Goal: Task Accomplishment & Management: Manage account settings

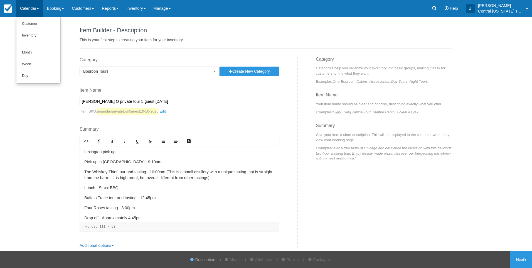
select select "1"
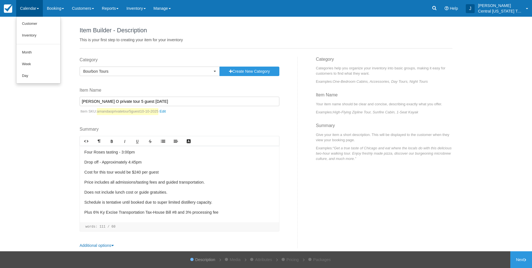
click at [28, 145] on div "Item Builder - Description This is your first step to creating your item for yo…" at bounding box center [266, 134] width 532 height 234
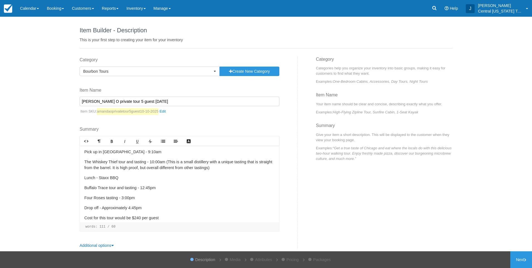
scroll to position [28, 0]
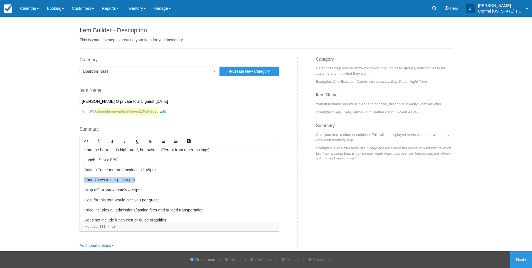
drag, startPoint x: 132, startPoint y: 180, endPoint x: 76, endPoint y: 177, distance: 56.8
click at [75, 178] on div "Category Bourbon Tours Previously Used Categories Select a category Bourbon Tou…" at bounding box center [186, 152] width 222 height 191
click at [141, 186] on div "Lexington pick up Pick up in Lexington - 9:10am The Whiskey Thief tour and tast…" at bounding box center [179, 184] width 199 height 77
drag, startPoint x: 130, startPoint y: 179, endPoint x: 71, endPoint y: 180, distance: 59.6
click at [71, 180] on div "Item Builder - Description This is your first step to creating your item for yo…" at bounding box center [266, 134] width 532 height 234
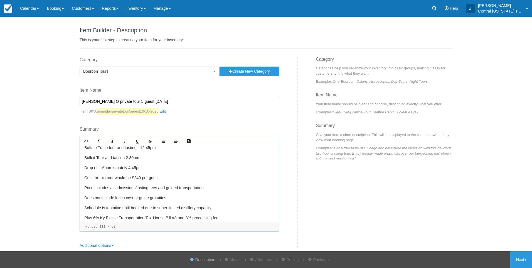
scroll to position [56, 0]
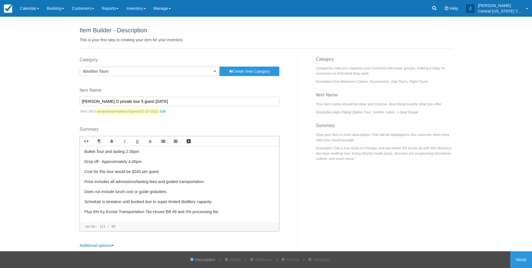
click at [137, 171] on p "Cost for this tour would be $240 per guest" at bounding box center [179, 172] width 190 height 6
click at [171, 189] on p "Does not include lunch cost or guide gratuities." at bounding box center [179, 192] width 190 height 6
click at [519, 258] on link "Next" at bounding box center [521, 259] width 22 height 17
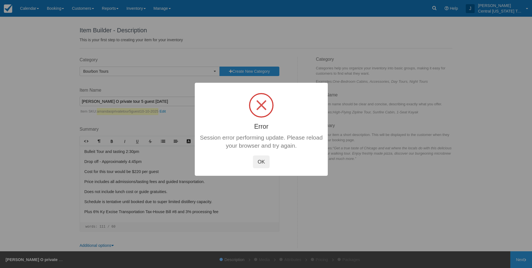
click at [258, 163] on button "OK" at bounding box center [261, 161] width 17 height 13
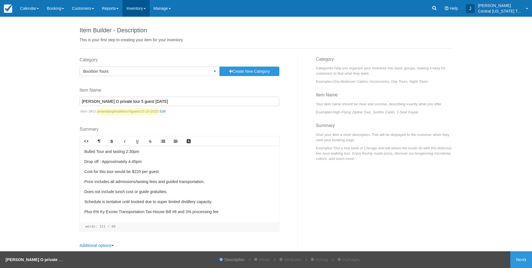
click at [141, 11] on link "Inventory" at bounding box center [135, 8] width 27 height 17
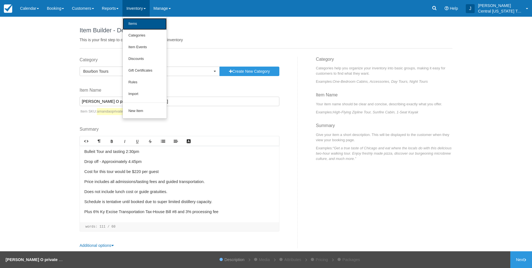
click at [142, 21] on link "Items" at bounding box center [145, 24] width 44 height 12
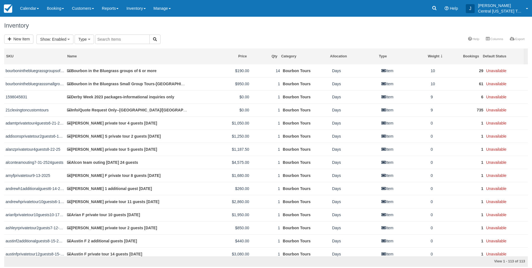
click at [107, 39] on input "text" at bounding box center [122, 39] width 55 height 9
type input "Amanda"
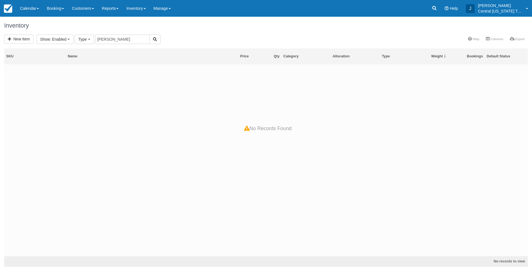
click at [127, 141] on div at bounding box center [266, 160] width 524 height 192
click at [25, 42] on link "New Item" at bounding box center [18, 39] width 29 height 9
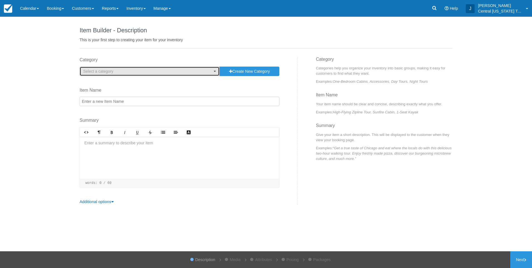
click at [99, 74] on span "Select a category" at bounding box center [147, 71] width 129 height 6
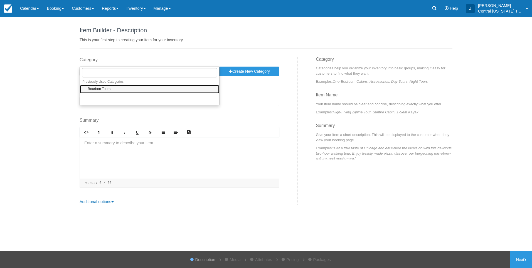
click at [101, 87] on span "Bourbon Tours" at bounding box center [99, 89] width 23 height 5
select select "1"
drag, startPoint x: 102, startPoint y: 97, endPoint x: 106, endPoint y: 97, distance: 4.5
click at [102, 97] on input "Item Name" at bounding box center [180, 101] width 200 height 9
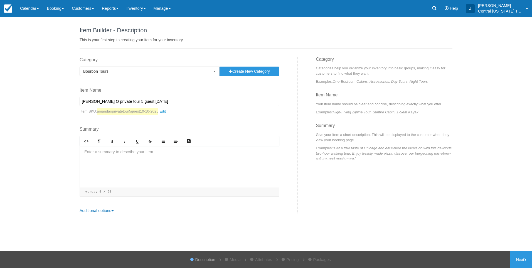
type input "Amanda O private tour 5 guest 10-10-2025"
click at [124, 160] on div at bounding box center [179, 167] width 199 height 42
click at [115, 154] on p "Lexington pick up" at bounding box center [179, 152] width 190 height 6
click at [114, 158] on div "Lexington pick up ﻿" at bounding box center [179, 167] width 199 height 42
drag, startPoint x: 118, startPoint y: 152, endPoint x: 70, endPoint y: 150, distance: 48.2
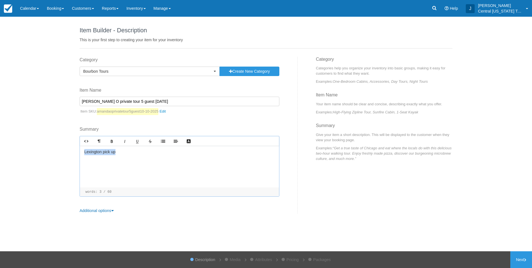
click at [70, 150] on div "Item Builder - Description This is your first step to creating your item for yo…" at bounding box center [266, 134] width 532 height 234
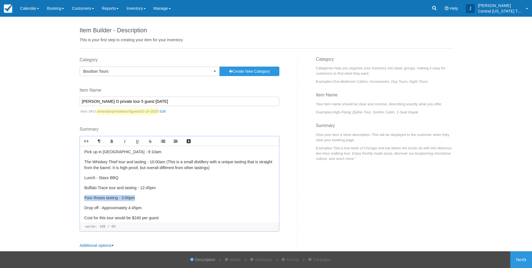
drag, startPoint x: 134, startPoint y: 196, endPoint x: 77, endPoint y: 194, distance: 56.5
click at [77, 197] on div "Category Bourbon Tours Previously Used Categories Select a category Bourbon Tou…" at bounding box center [186, 152] width 222 height 191
click at [137, 235] on p "Cost for this tour would be $240 per guest" at bounding box center [179, 238] width 190 height 6
click at [173, 225] on p "Drop off - Approximately 4:45pm" at bounding box center [179, 228] width 190 height 6
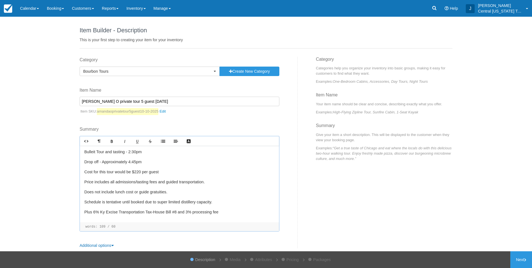
scroll to position [56, 0]
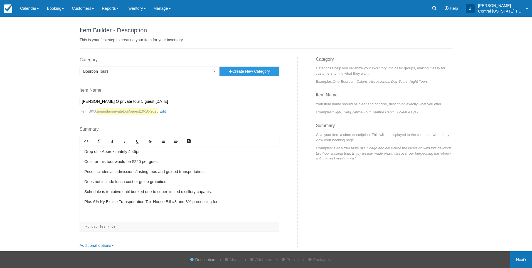
click at [519, 258] on link "Next" at bounding box center [521, 259] width 22 height 17
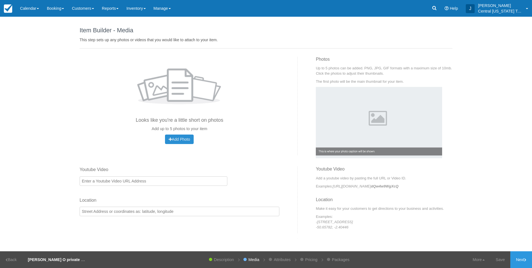
click at [185, 139] on span "Add Photo" at bounding box center [179, 139] width 21 height 4
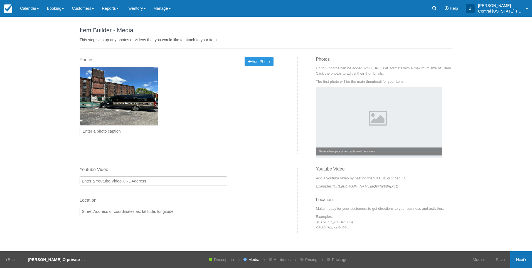
click at [522, 262] on link "Next" at bounding box center [521, 259] width 22 height 17
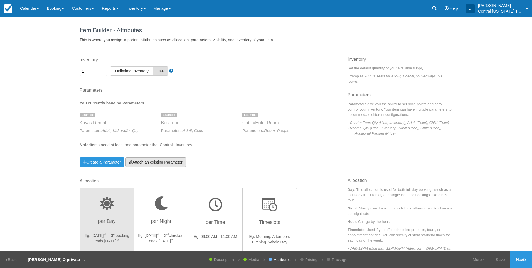
click at [162, 162] on link "Attach an existing Parameter" at bounding box center [155, 161] width 61 height 9
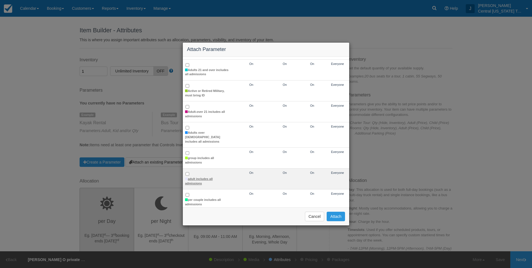
scroll to position [83, 0]
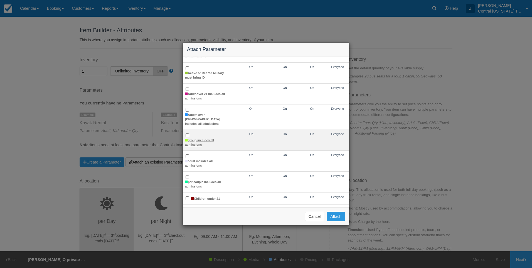
click at [199, 138] on label "group includes all admissions" at bounding box center [207, 142] width 44 height 9
click at [189, 137] on input "group includes all admissions" at bounding box center [188, 135] width 4 height 4
checkbox input "true"
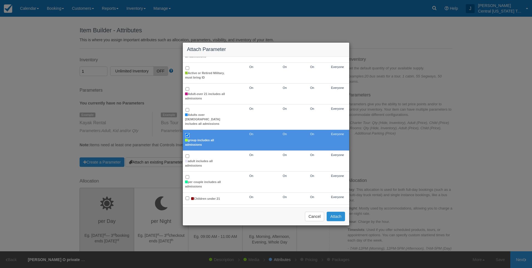
click at [333, 214] on button "Attach" at bounding box center [336, 215] width 18 height 9
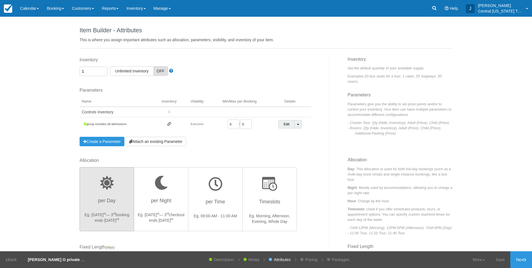
drag, startPoint x: 232, startPoint y: 125, endPoint x: 186, endPoint y: 124, distance: 46.2
click at [186, 125] on tr "group includes all admissions Everyone 0 / 0 Edit Toggle Dropdown Detach Parame…" at bounding box center [196, 124] width 232 height 14
type input "1"
click at [247, 156] on div "Inventory 1 Unlimited ON Unlimited Inventory OFF This item is a Product Groupin…" at bounding box center [202, 107] width 254 height 100
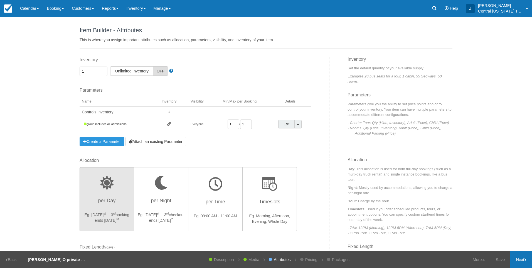
click at [523, 263] on link "Next" at bounding box center [521, 259] width 22 height 17
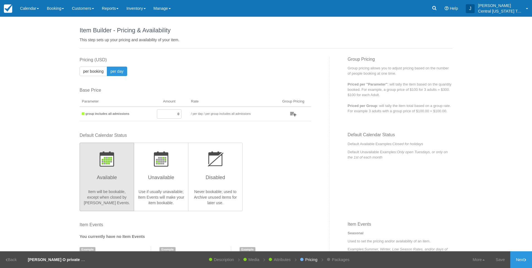
drag, startPoint x: 165, startPoint y: 115, endPoint x: 277, endPoint y: 118, distance: 111.9
click at [277, 118] on tr "group includes all admissions 0 / per booking per day / per group includes all …" at bounding box center [196, 114] width 232 height 14
click at [168, 114] on input "0" at bounding box center [169, 113] width 24 height 9
drag, startPoint x: 166, startPoint y: 114, endPoint x: 199, endPoint y: 116, distance: 33.2
click at [199, 116] on tr "group includes all admissions 0 / per booking per day / per group includes all …" at bounding box center [196, 114] width 232 height 14
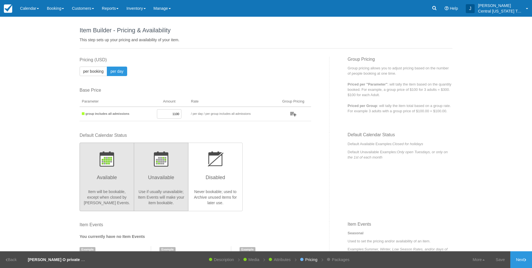
type input "1100"
click at [178, 185] on h3 "Unavailable" at bounding box center [160, 179] width 47 height 14
radio input "true"
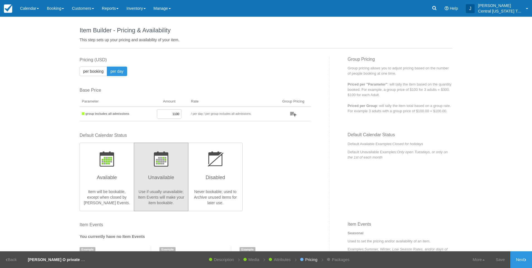
click at [287, 165] on div "Default Calendar Status Available Item will be bookable, except when closed by …" at bounding box center [196, 171] width 232 height 78
click at [524, 260] on link "Next" at bounding box center [521, 259] width 22 height 17
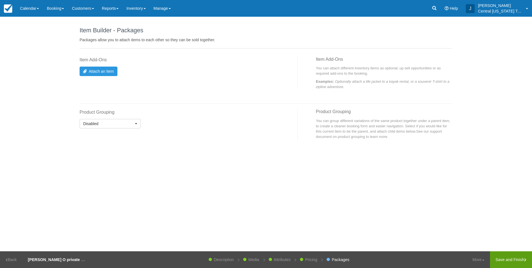
click at [508, 258] on link "Save and Finish" at bounding box center [511, 259] width 42 height 17
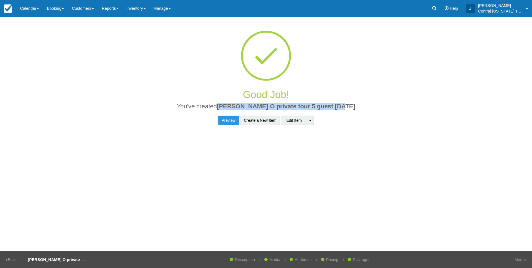
drag, startPoint x: 352, startPoint y: 104, endPoint x: 225, endPoint y: 110, distance: 126.5
click at [225, 110] on h2 "You've created Amanda O private tour 5 guest 10-10-2025" at bounding box center [266, 108] width 365 height 10
drag, startPoint x: 225, startPoint y: 110, endPoint x: 228, endPoint y: 107, distance: 3.5
copy span "Amanda O private tour 5 guest 10-10-2025"
click at [144, 15] on link "Inventory" at bounding box center [135, 8] width 27 height 17
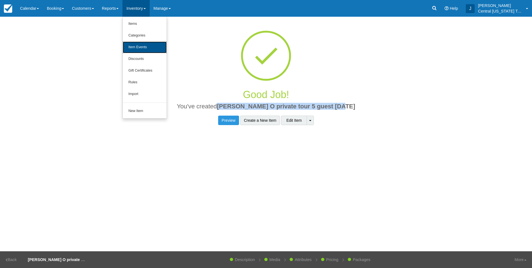
click at [143, 48] on link "Item Events" at bounding box center [145, 47] width 44 height 12
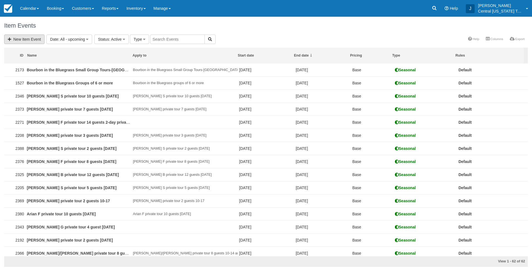
click at [33, 40] on link "New Item Event" at bounding box center [24, 39] width 40 height 9
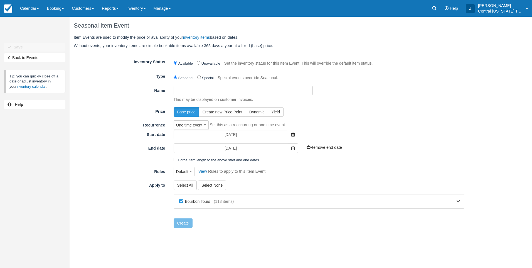
click at [209, 90] on input "Name" at bounding box center [243, 90] width 139 height 9
paste input "Amanda O private tour 5 guest 10-10-2025"
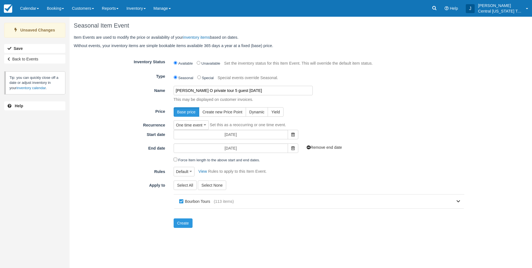
type input "Amanda O private tour 5 guest 10-10-2025"
click at [367, 110] on div "Base price Create new Price Point Dynamic Yield" at bounding box center [318, 111] width 299 height 9
click at [292, 135] on icon at bounding box center [292, 134] width 3 height 4
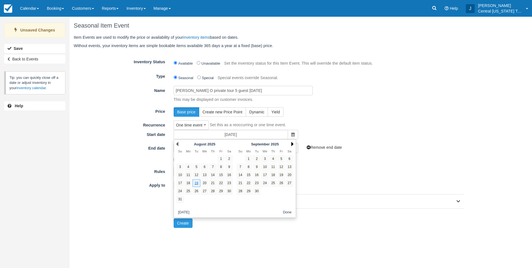
click at [291, 143] on link "Next" at bounding box center [292, 144] width 2 height 4
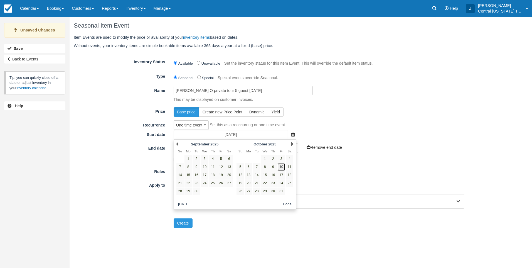
click at [284, 165] on link "10" at bounding box center [281, 167] width 8 height 8
type input "10/10/25"
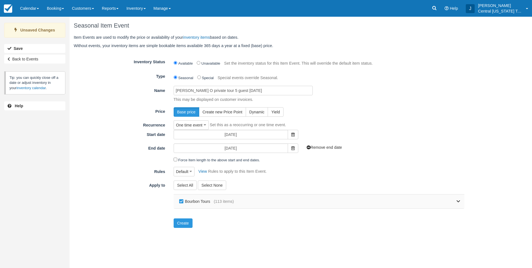
click at [215, 204] on div "Bourbon Tours (113 items)" at bounding box center [319, 201] width 291 height 14
click at [200, 200] on label "Bourbon Tours" at bounding box center [196, 201] width 36 height 8
checkbox input "false"
click at [462, 203] on div "Bourbon Tours (113 items)" at bounding box center [319, 201] width 291 height 14
click at [458, 202] on icon at bounding box center [459, 201] width 4 height 4
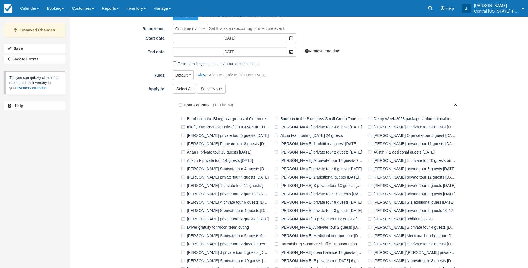
scroll to position [139, 0]
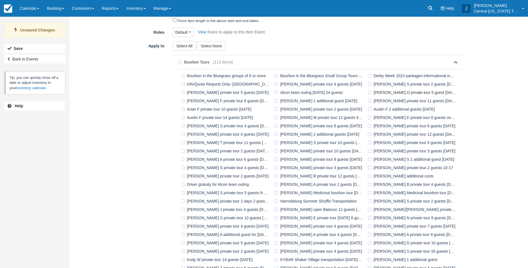
click at [385, 91] on label "Amanda O private tour 5 guest 10-10-2025" at bounding box center [412, 92] width 93 height 8
checkbox input "true"
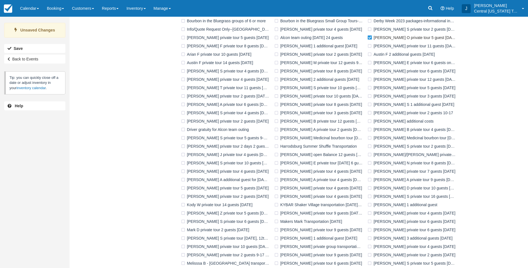
scroll to position [286, 0]
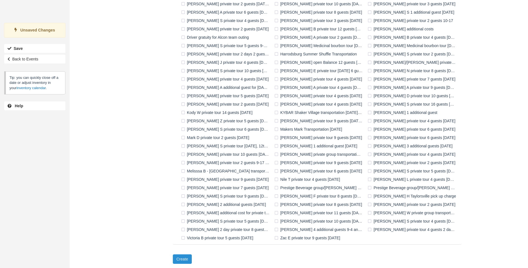
click at [183, 260] on button "Create" at bounding box center [182, 258] width 19 height 9
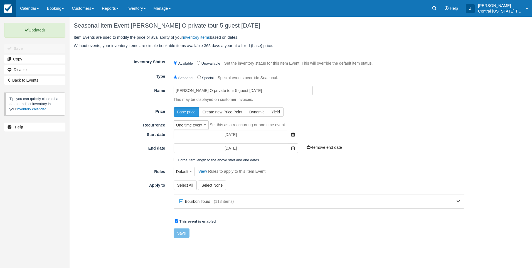
drag, startPoint x: 3, startPoint y: 8, endPoint x: 13, endPoint y: 11, distance: 10.2
click at [3, 8] on link at bounding box center [8, 8] width 16 height 17
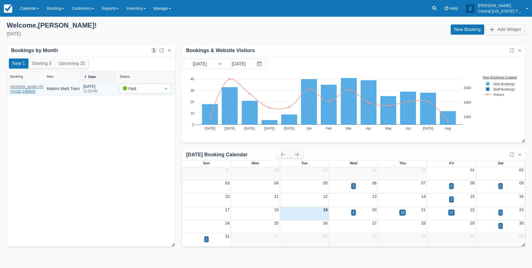
click at [18, 90] on div "[PERSON_NAME] VVQD-190825" at bounding box center [38, 89] width 56 height 9
